Goal: Use online tool/utility

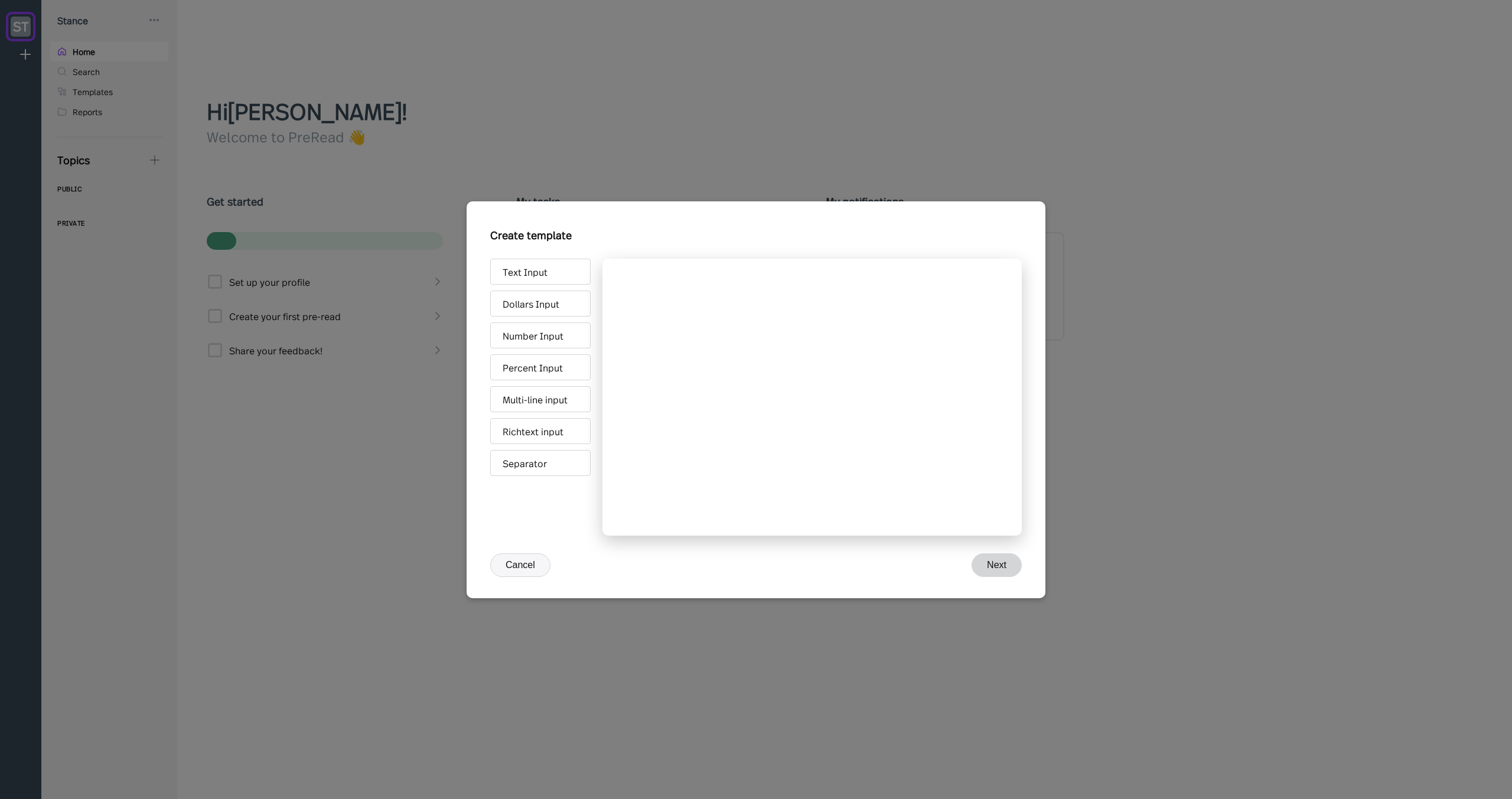
click at [657, 344] on div at bounding box center [812, 397] width 419 height 277
click at [533, 277] on div "Text Input" at bounding box center [540, 272] width 100 height 26
click at [537, 304] on div "Dollars Input" at bounding box center [540, 304] width 100 height 26
click at [543, 330] on div "Number Input" at bounding box center [540, 336] width 100 height 26
click at [548, 355] on div "Percent Input" at bounding box center [540, 367] width 100 height 26
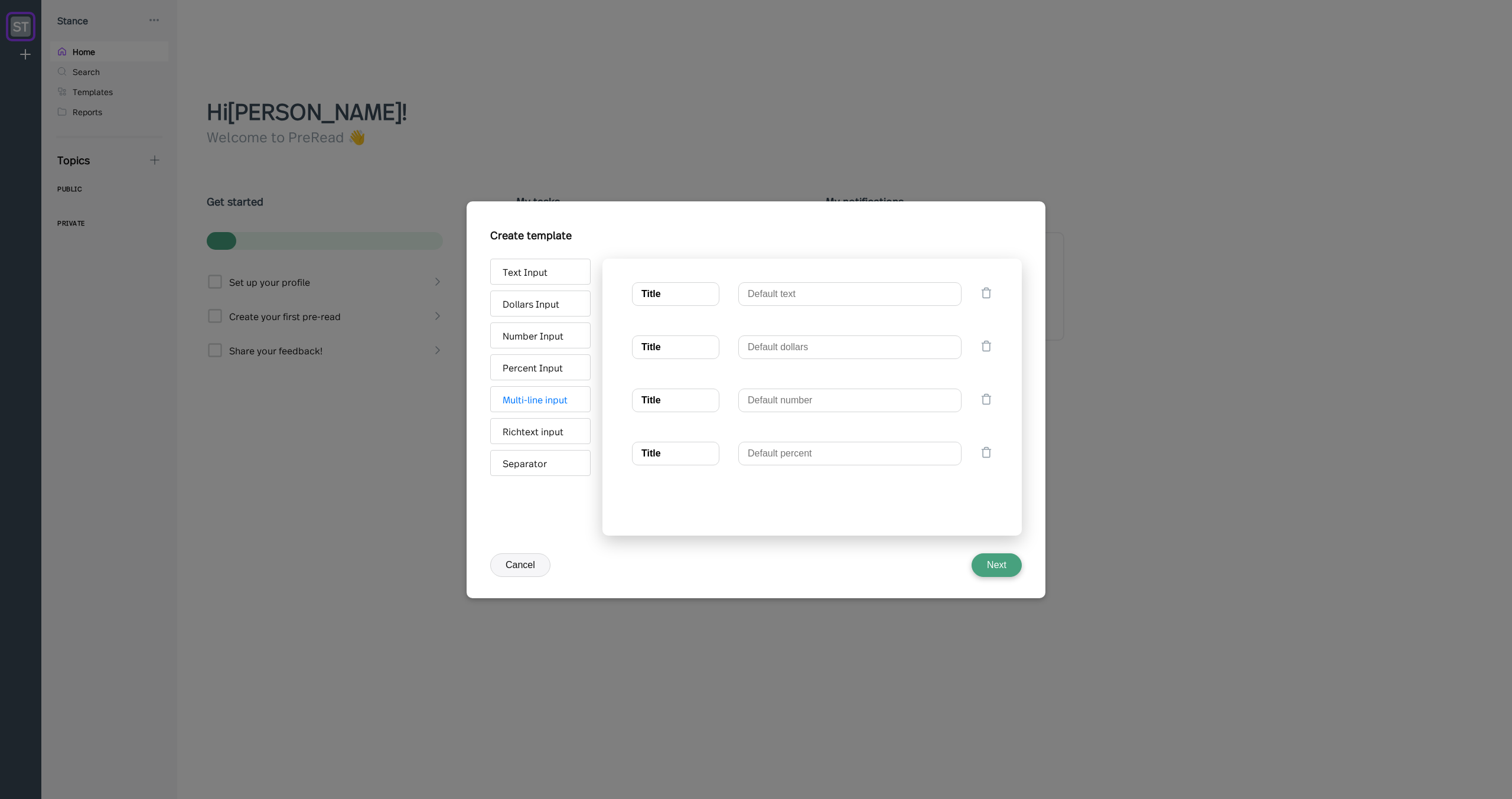
click at [549, 389] on div "Multi-line input" at bounding box center [540, 399] width 100 height 26
click at [552, 430] on div "Richtext input" at bounding box center [540, 431] width 100 height 26
click at [554, 463] on div "Separator" at bounding box center [540, 463] width 100 height 26
click at [982, 293] on icon at bounding box center [987, 293] width 9 height 10
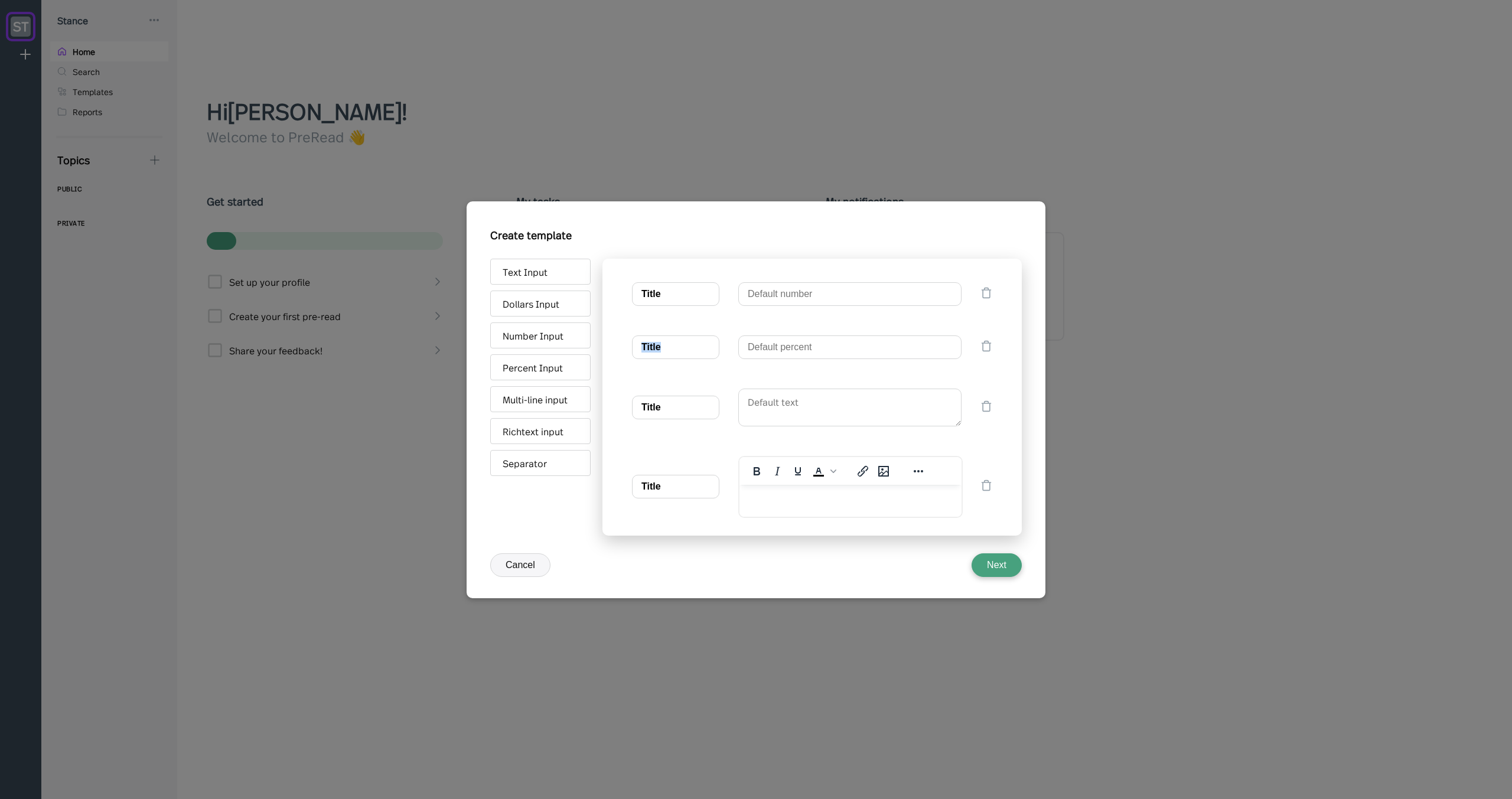
click at [982, 293] on icon at bounding box center [987, 293] width 9 height 10
click at [981, 340] on icon at bounding box center [986, 346] width 12 height 12
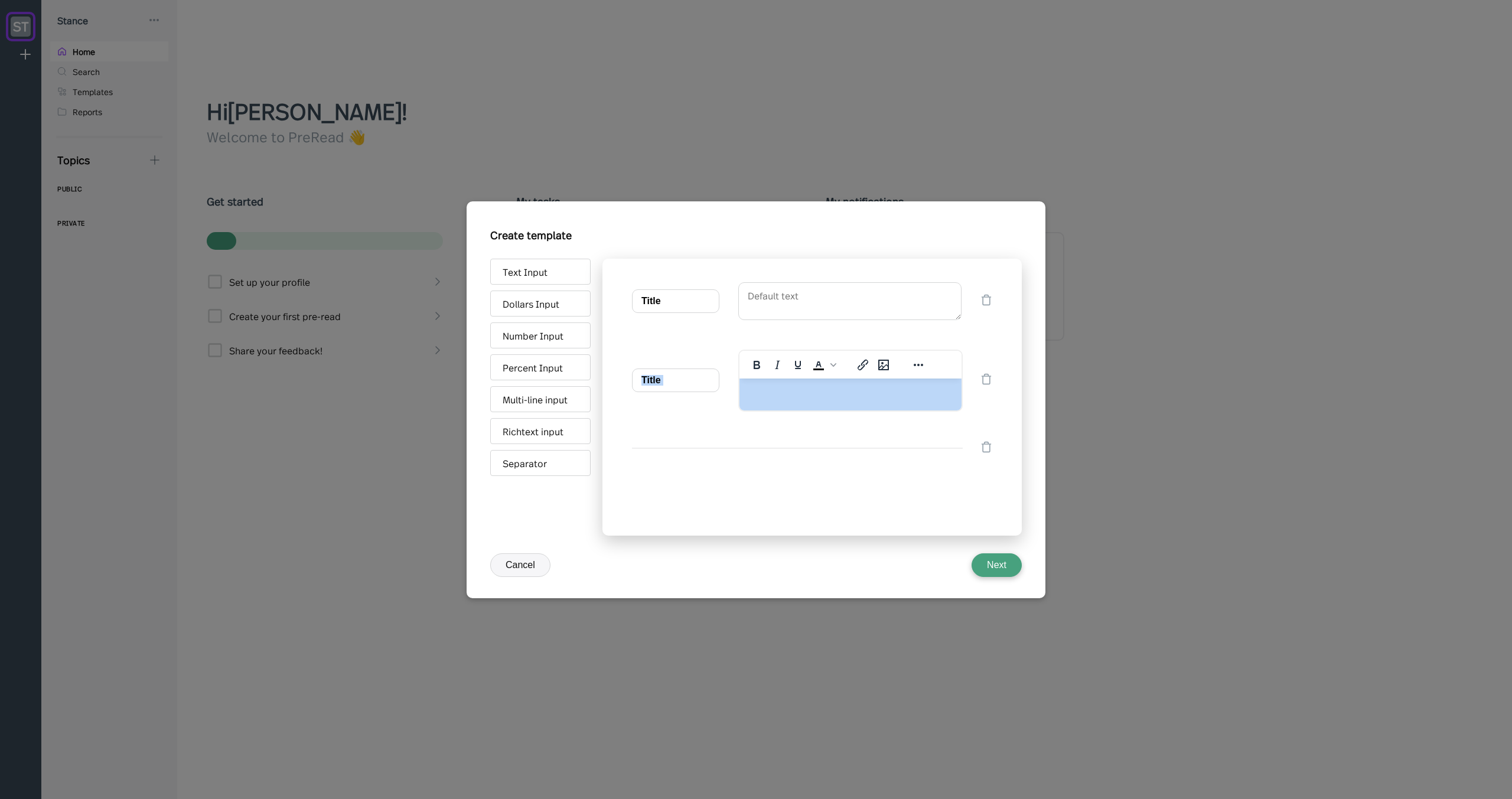
click at [981, 293] on div "Title" at bounding box center [812, 301] width 360 height 38
click at [985, 295] on icon at bounding box center [986, 300] width 12 height 12
click at [987, 301] on div "Title To open the popup, press Shift+Enter p" at bounding box center [812, 313] width 360 height 62
click at [989, 310] on icon at bounding box center [987, 312] width 9 height 10
click at [987, 289] on icon at bounding box center [986, 288] width 12 height 12
